Goal: Transaction & Acquisition: Purchase product/service

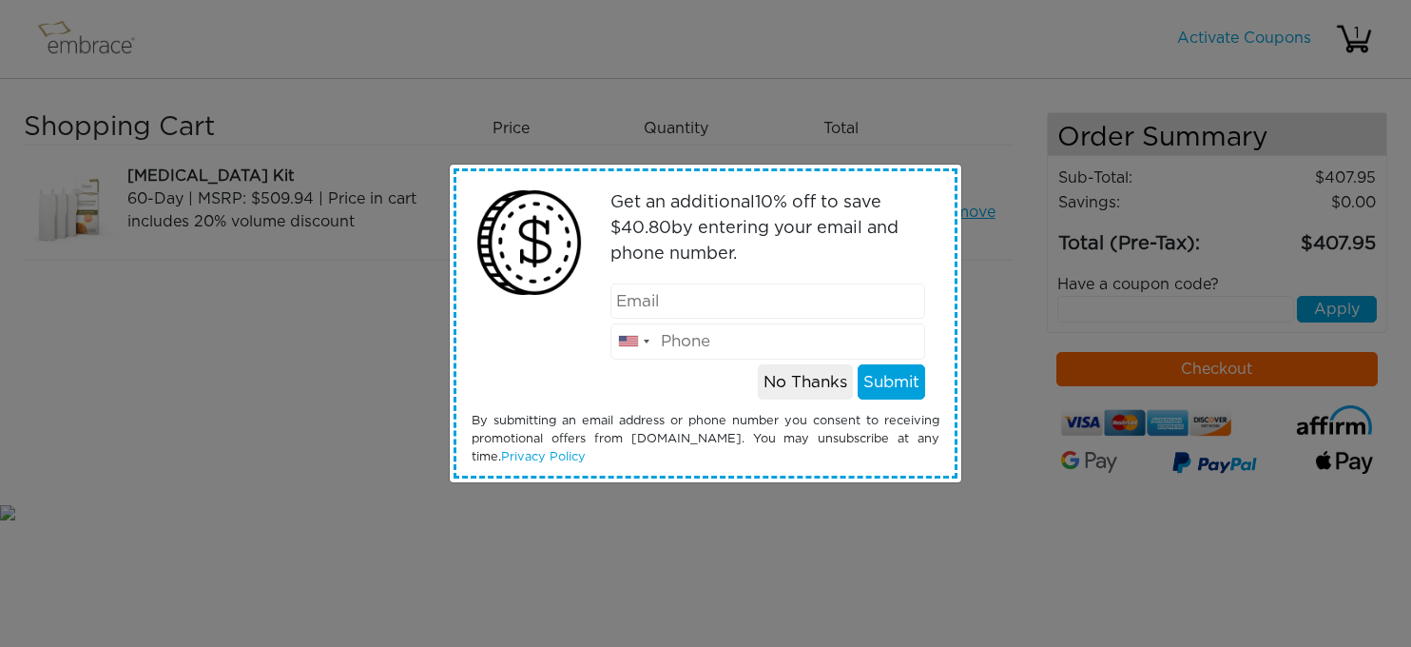
click at [956, 84] on div "Get an additional 10 % off to save $ 40.80 by entering your email and phone num…" at bounding box center [705, 323] width 1411 height 647
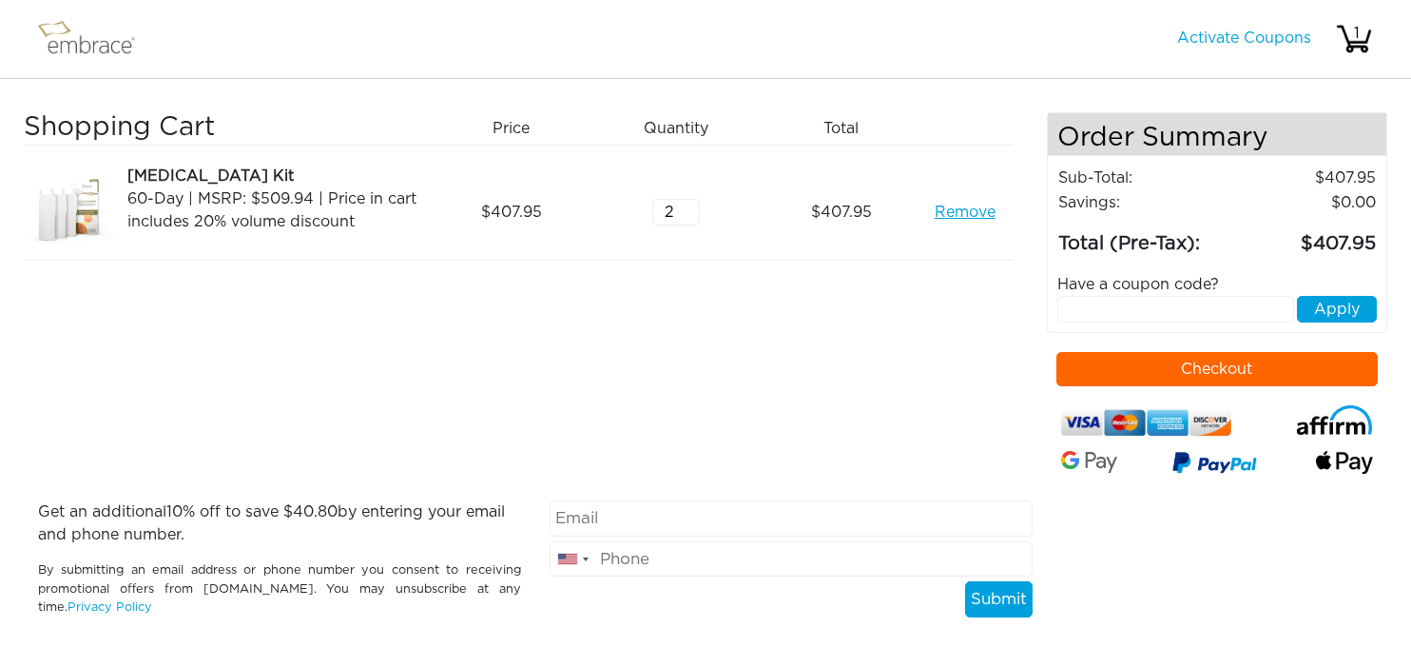
type input "2"
click at [691, 204] on input "2" at bounding box center [676, 212] width 48 height 27
click at [1095, 305] on input "text" at bounding box center [1176, 309] width 237 height 27
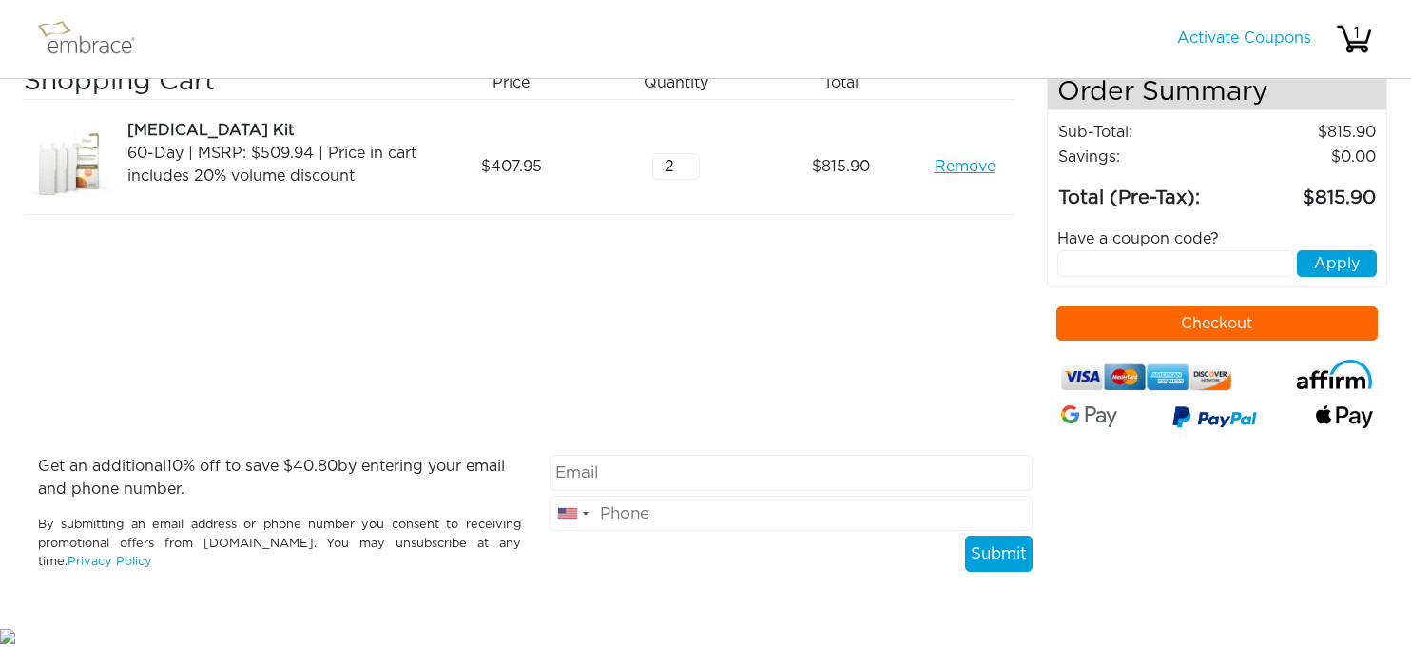
scroll to position [39, 0]
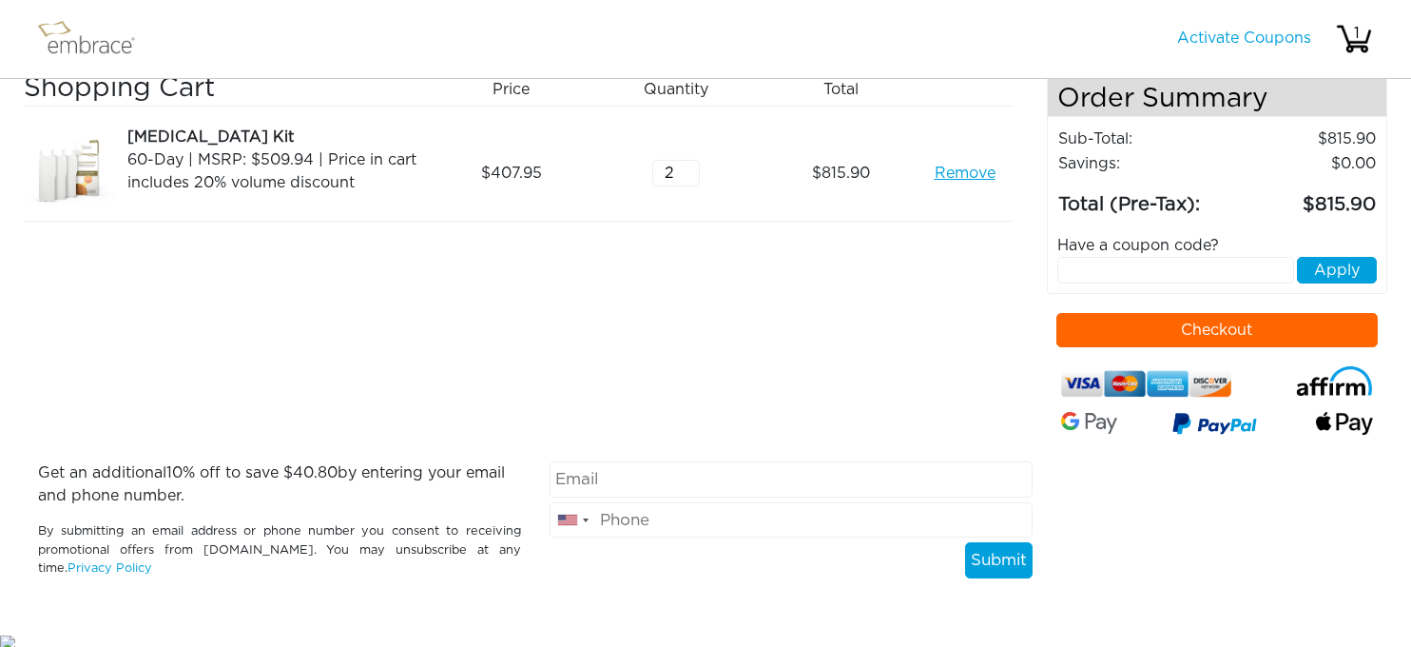
click at [1080, 646] on div at bounding box center [705, 653] width 1411 height 0
click at [960, 286] on div "Shopping Cart Price Quantity Qty Total [MEDICAL_DATA] Kit 60-Day | MSRP: $509.9…" at bounding box center [535, 267] width 1023 height 388
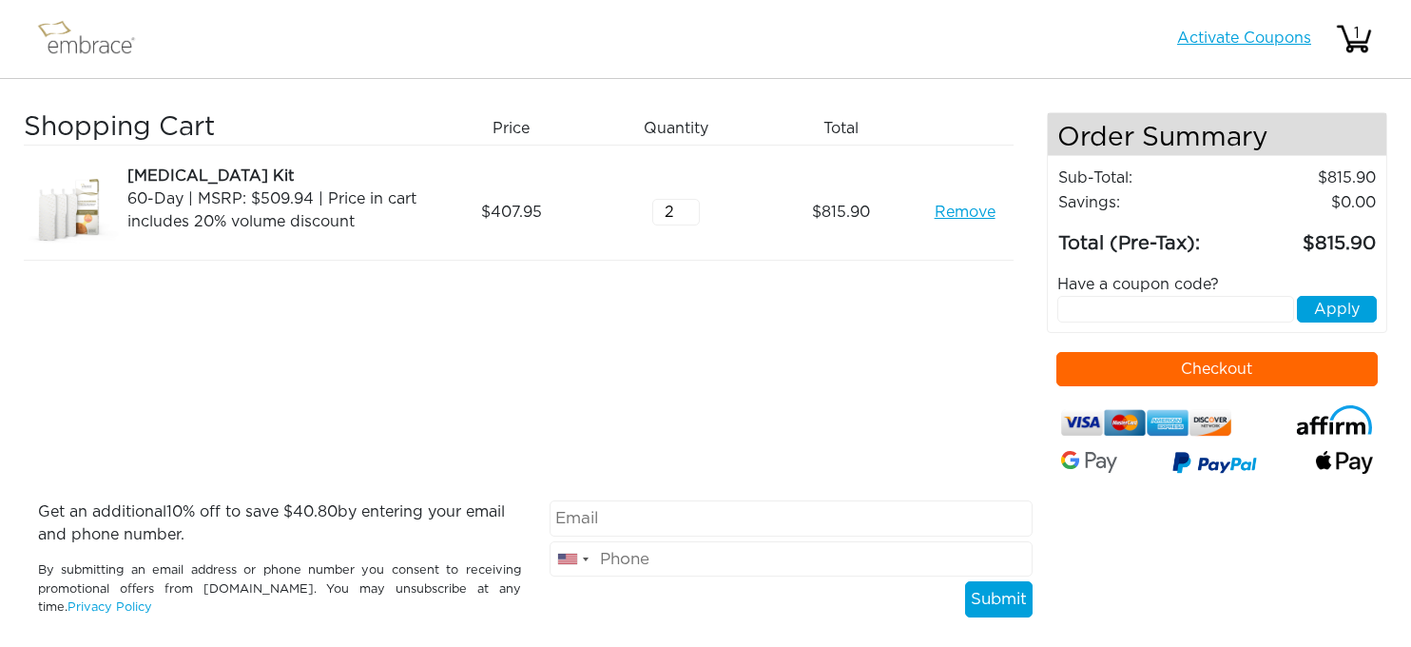
click at [1197, 35] on link "Activate Coupons" at bounding box center [1244, 37] width 134 height 15
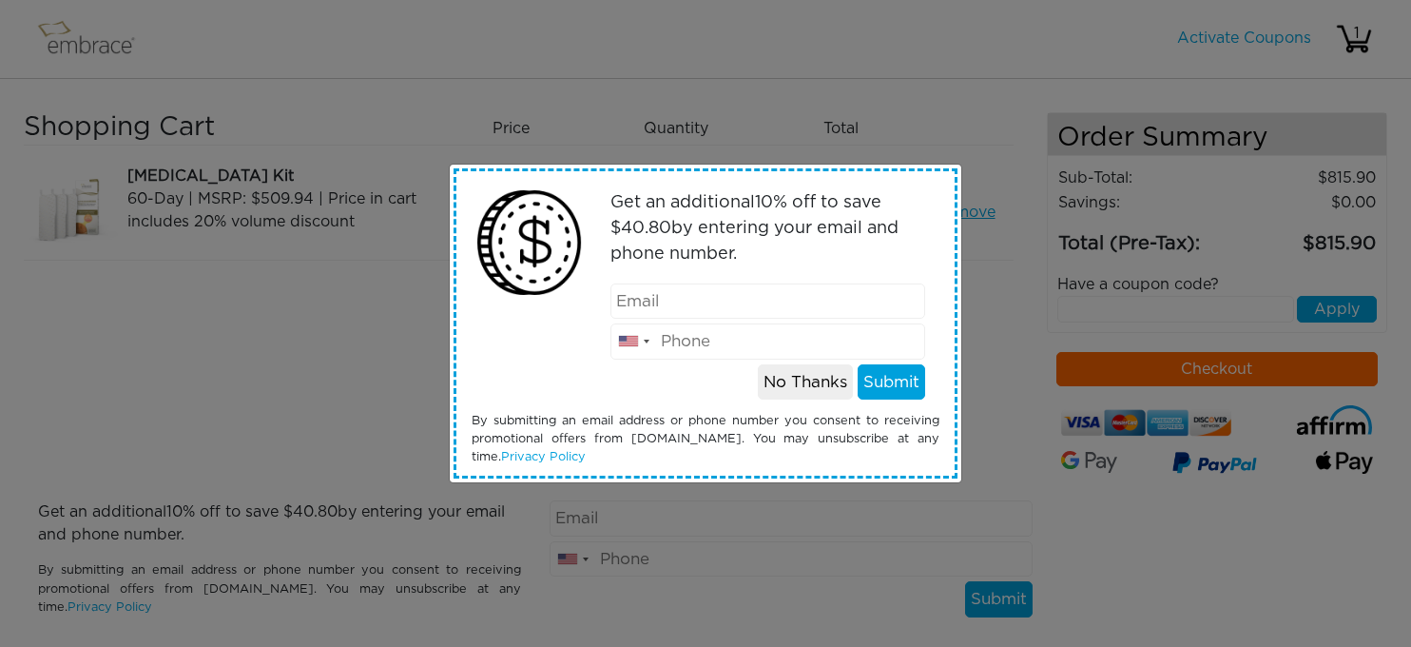
click at [978, 66] on div "Get an additional 10 % off to save $ 40.80 by entering your email and phone num…" at bounding box center [705, 323] width 1411 height 647
